Goal: Find specific page/section: Find specific page/section

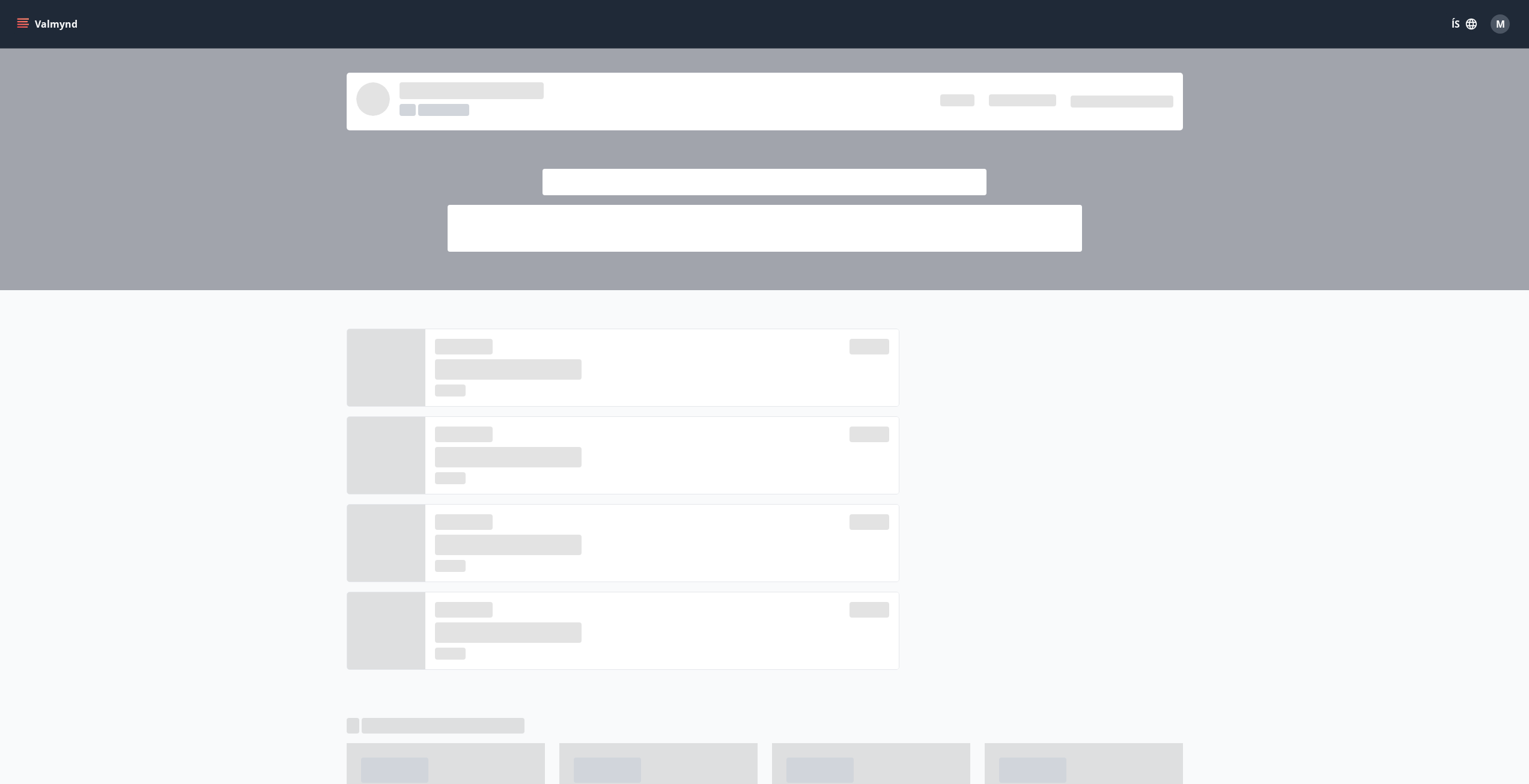
click at [28, 29] on icon "menu" at bounding box center [23, 24] width 12 height 12
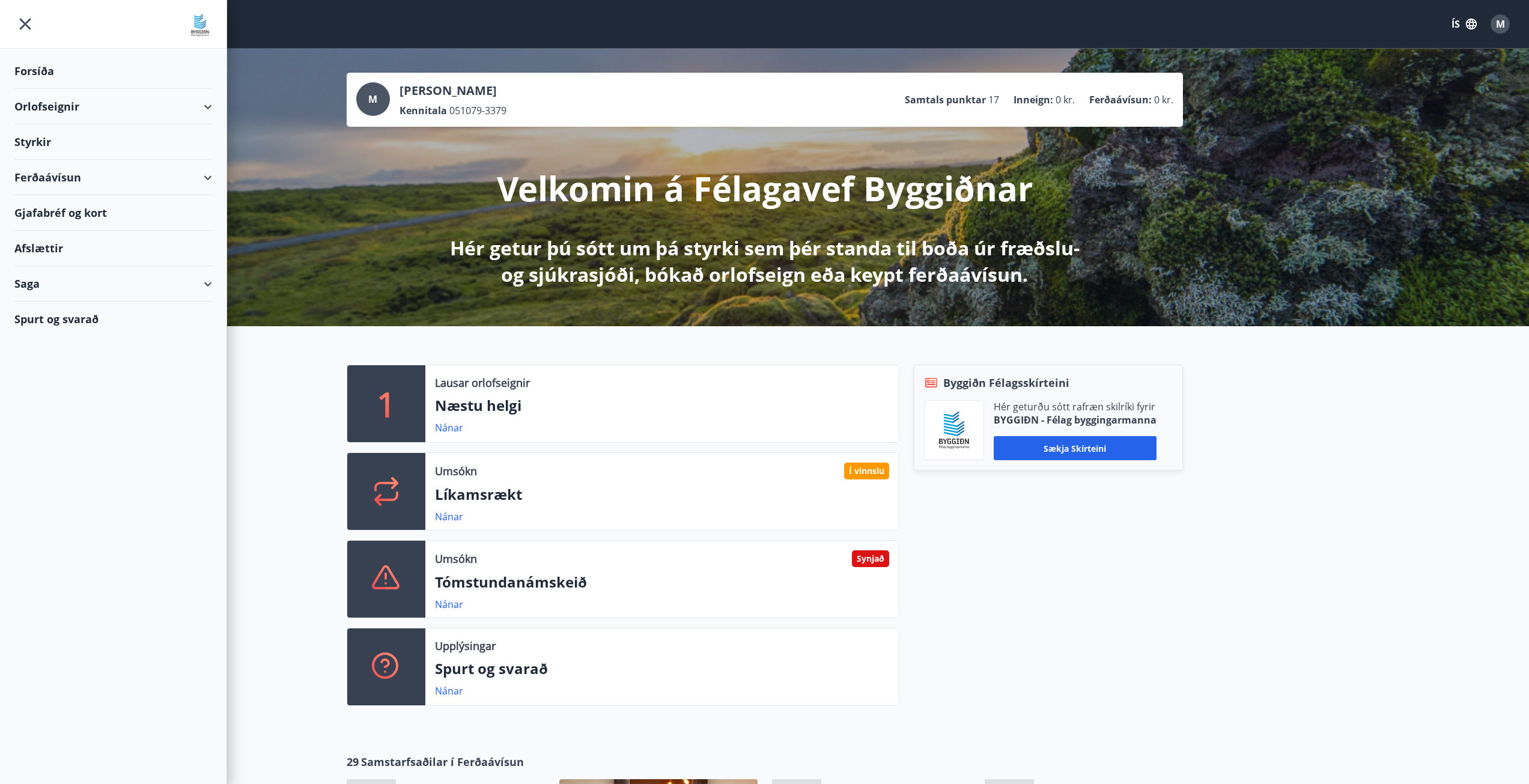
click at [33, 134] on div "Styrkir" at bounding box center [113, 142] width 198 height 35
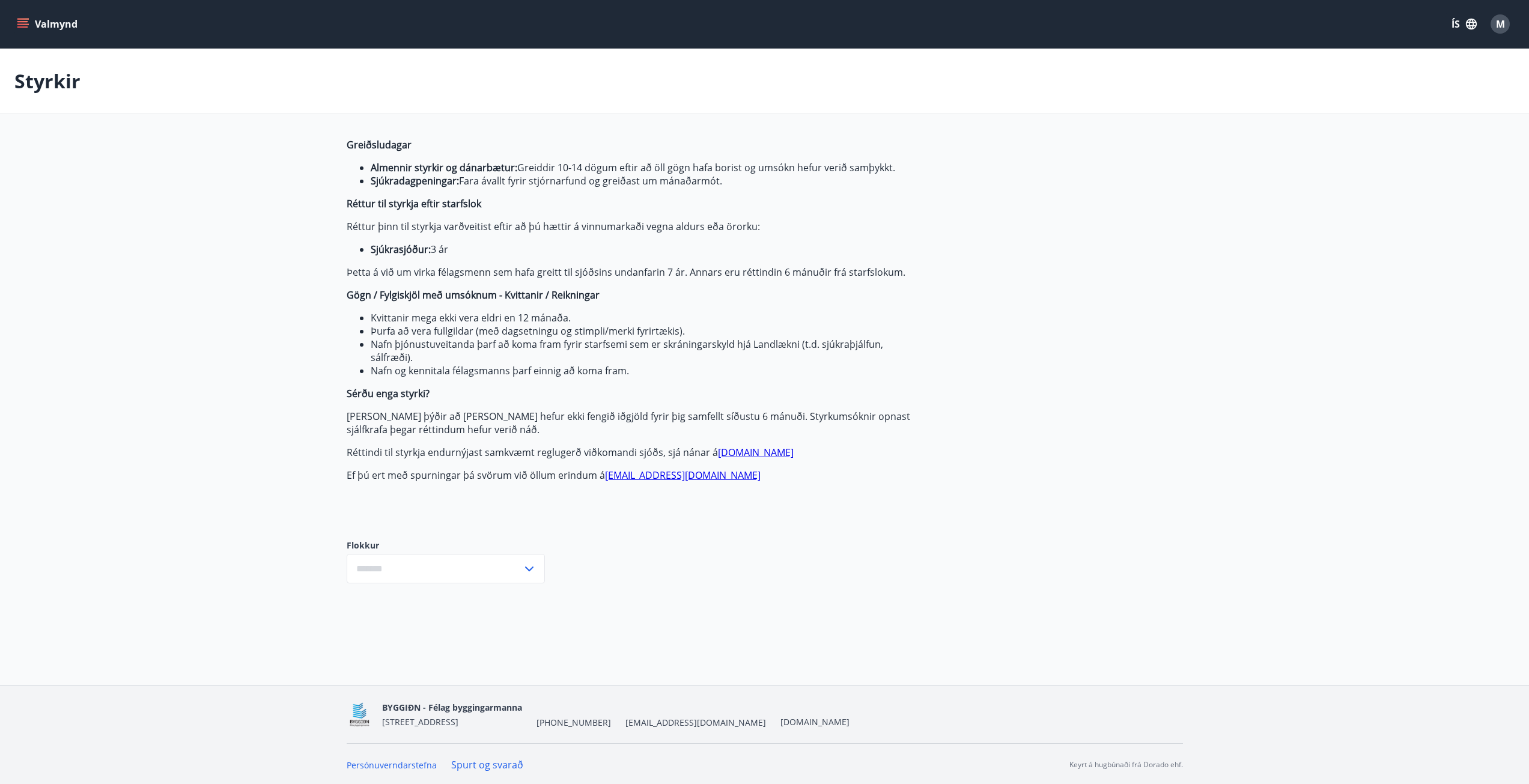
type input "***"
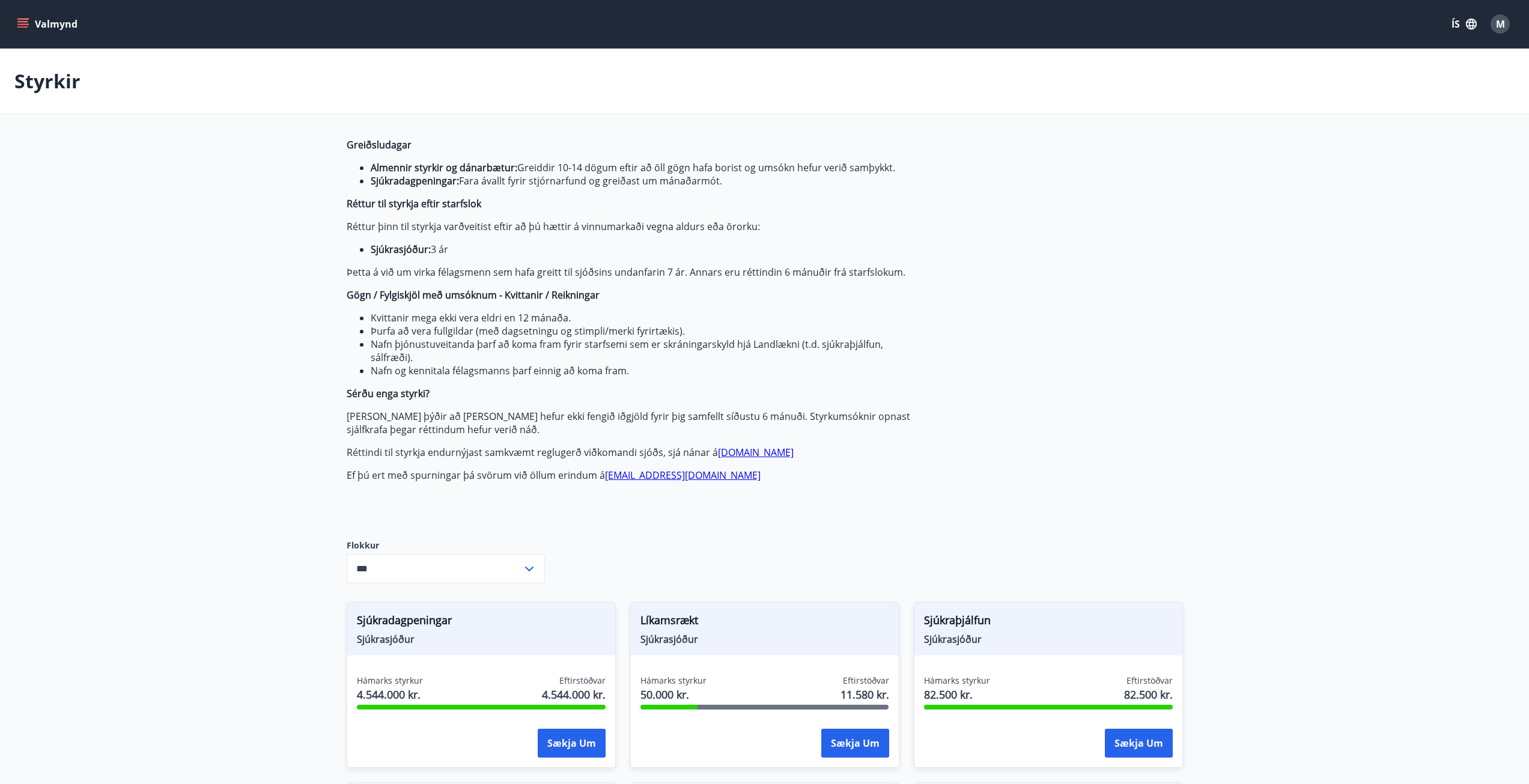
click at [13, 21] on div "Valmynd ÍS M" at bounding box center [764, 24] width 1529 height 48
click at [18, 18] on icon "menu" at bounding box center [24, 18] width 13 height 1
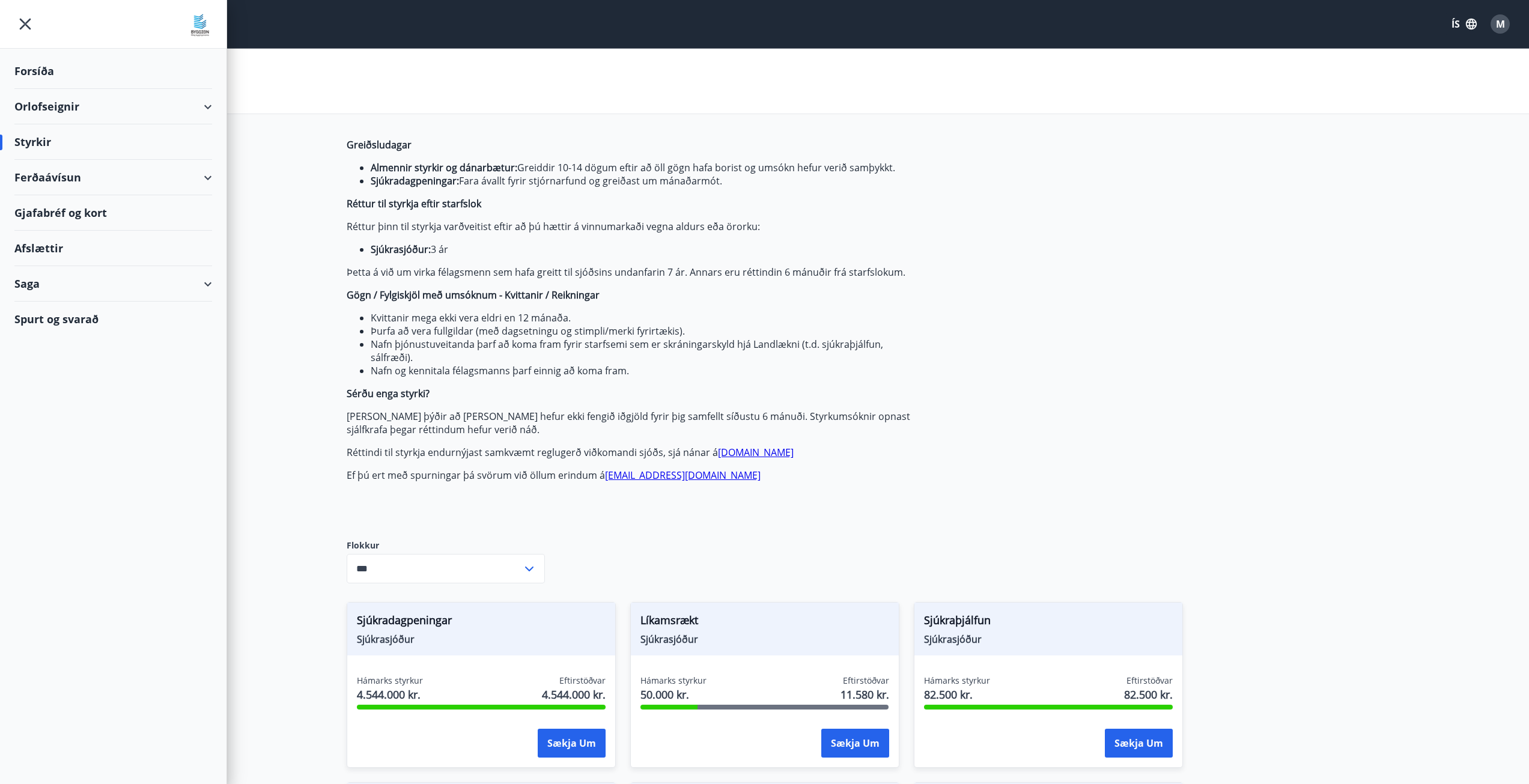
click at [20, 24] on icon "menu" at bounding box center [25, 24] width 22 height 22
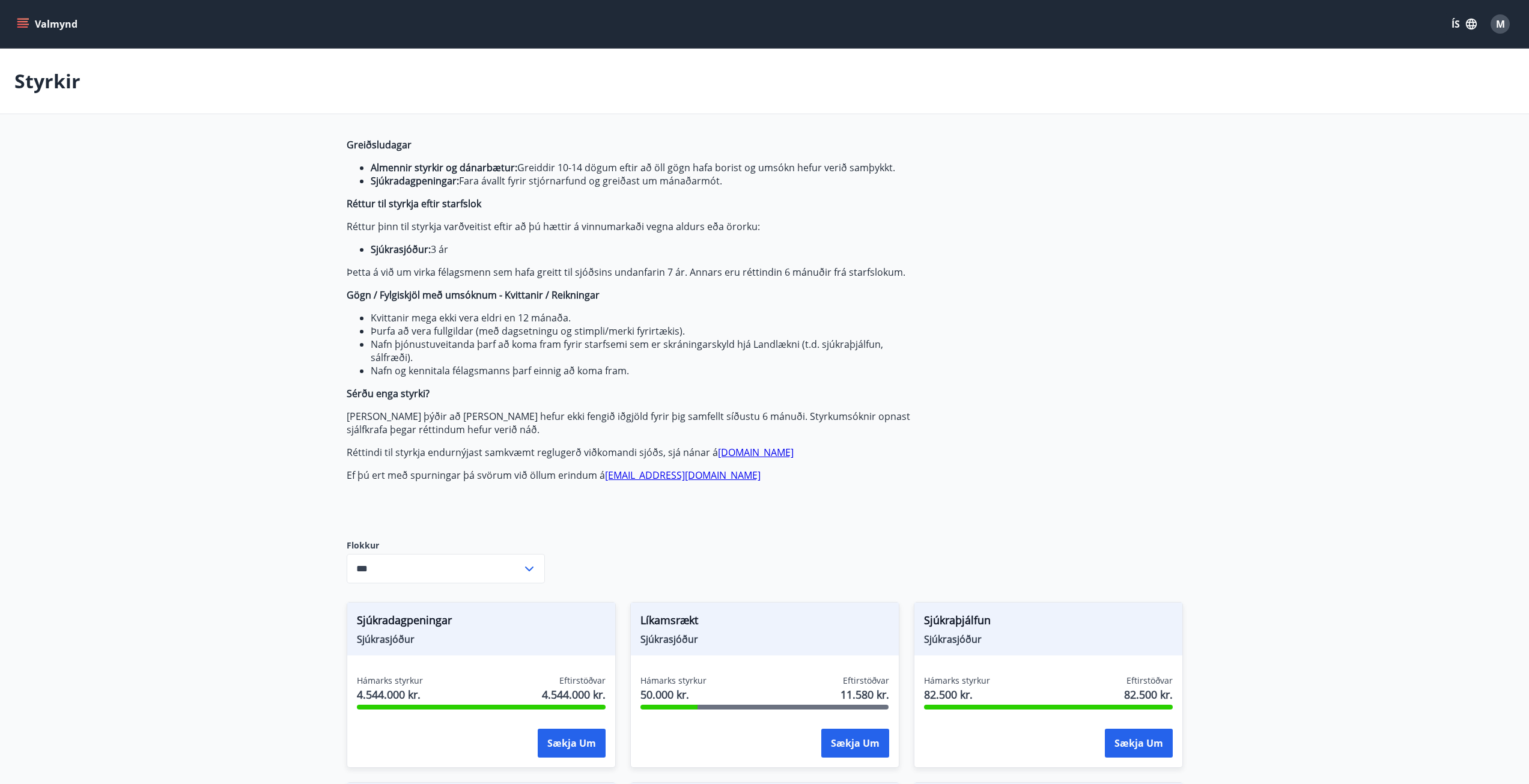
click at [20, 25] on icon "menu" at bounding box center [23, 24] width 12 height 12
